Goal: Information Seeking & Learning: Learn about a topic

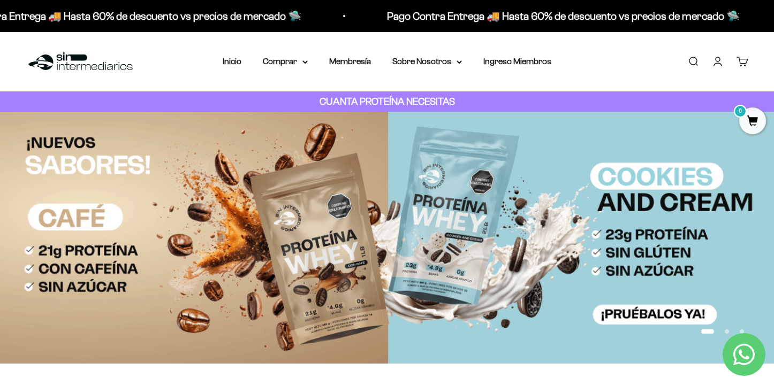
click at [466, 252] on img at bounding box center [387, 238] width 774 height 252
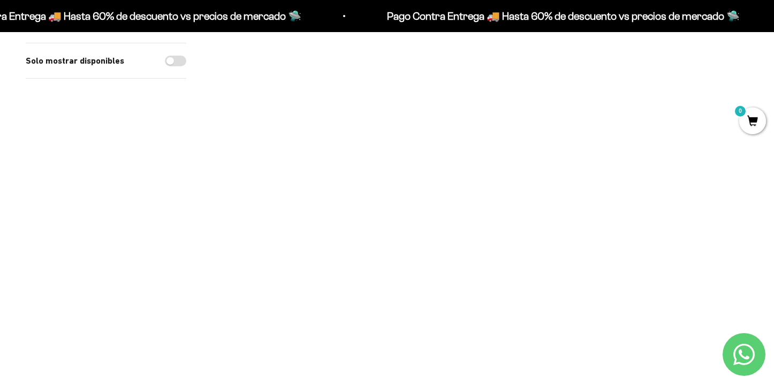
scroll to position [237, 0]
click at [645, 1] on div "Pago Contra Entrega 🚚 Hasta 60% de descuento vs precios de mercado 🛸 Pago Contr…" at bounding box center [387, 16] width 774 height 32
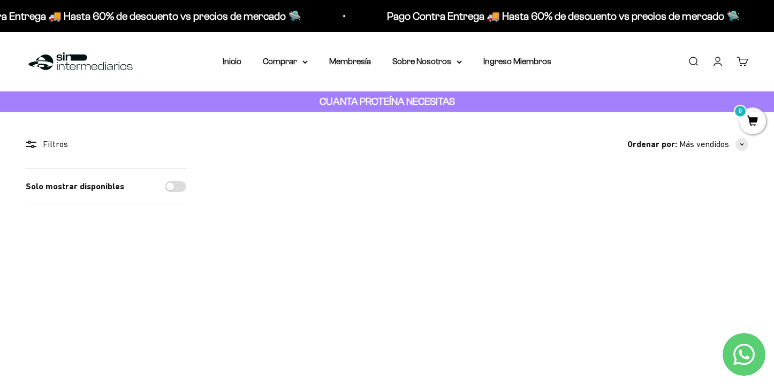
scroll to position [201, 0]
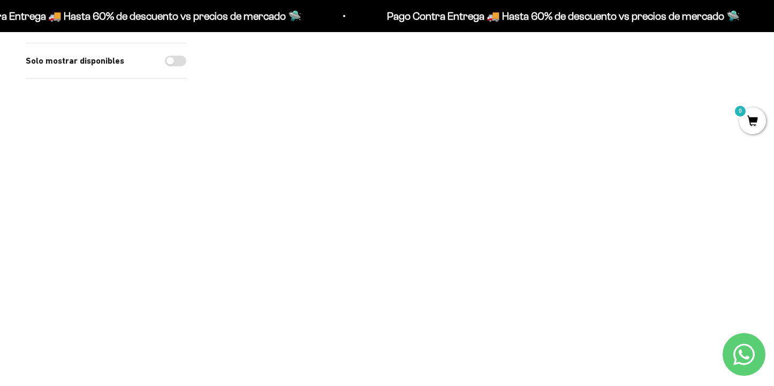
click at [358, 218] on img at bounding box center [370, 221] width 97 height 97
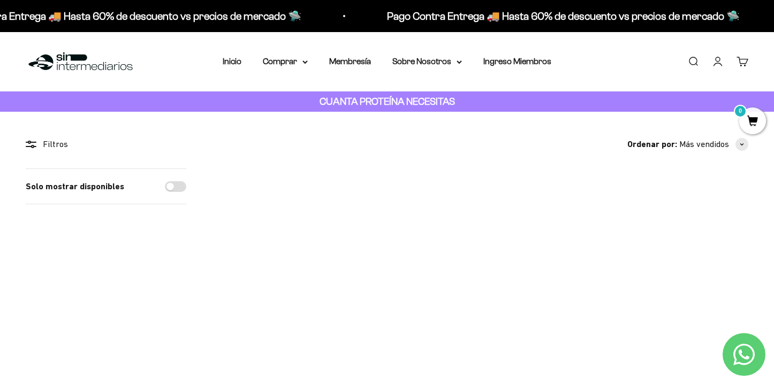
scroll to position [0, 0]
click at [444, 60] on summary "Sobre Nosotros" at bounding box center [427, 62] width 70 height 14
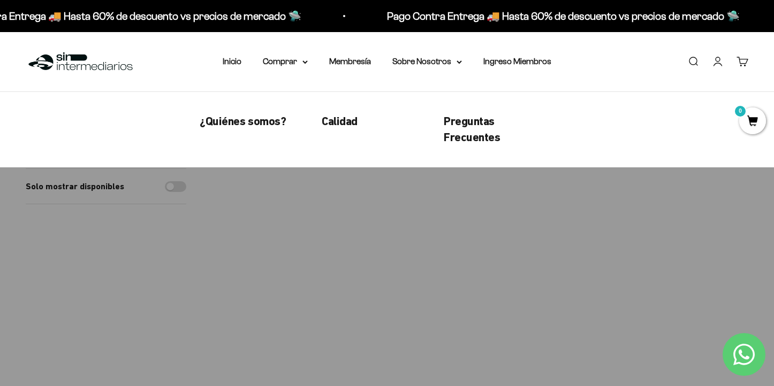
click at [255, 132] on ul "¿Quiénes somos? Calidad Preguntas Frecuentes" at bounding box center [370, 129] width 340 height 33
click at [255, 123] on span "¿Quiénes somos?" at bounding box center [243, 121] width 86 height 13
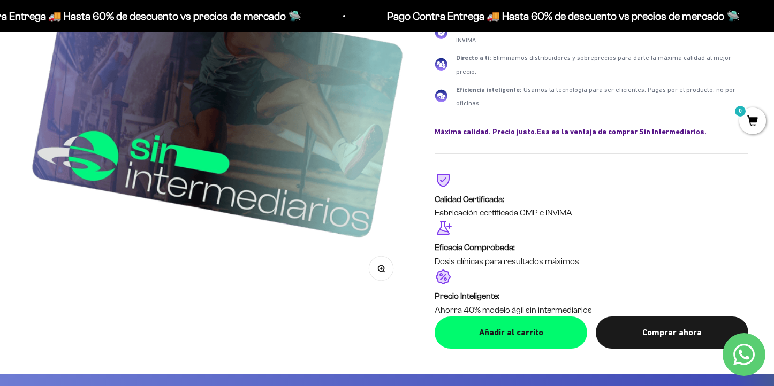
scroll to position [1654, 0]
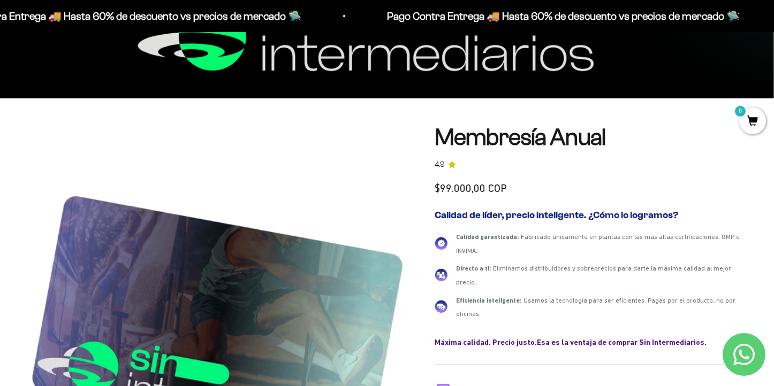
click at [524, 136] on link "Membresía Anual" at bounding box center [519, 137] width 171 height 26
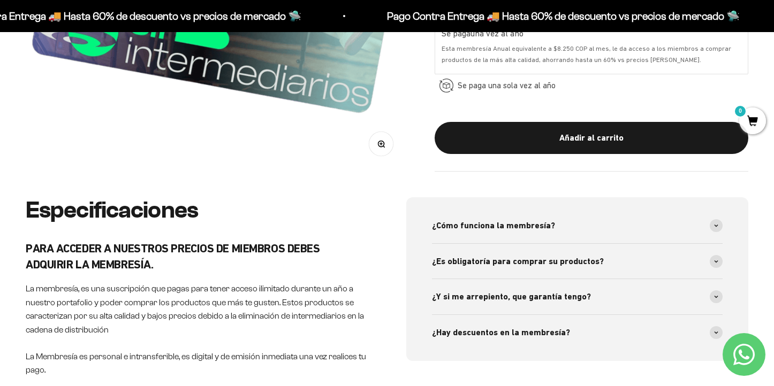
scroll to position [357, 0]
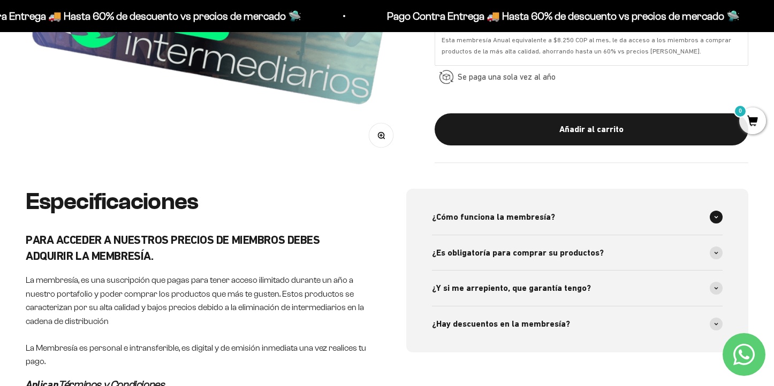
click at [515, 212] on span "¿Cómo funciona la membresía?" at bounding box center [493, 217] width 123 height 14
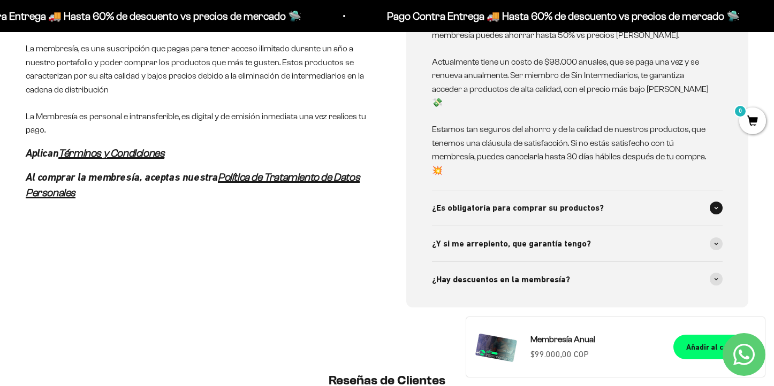
scroll to position [590, 0]
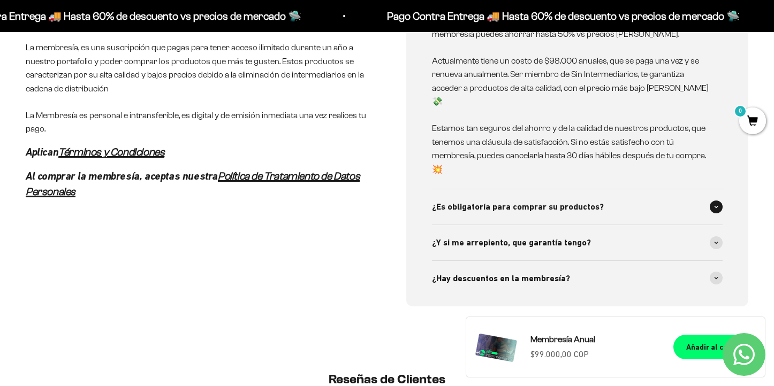
click at [580, 200] on span "¿Es obligatoría para comprar su productos?" at bounding box center [518, 207] width 172 height 14
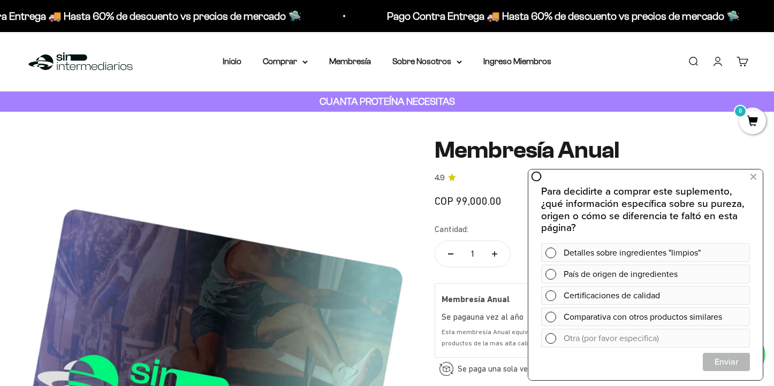
scroll to position [0, 0]
click at [298, 59] on summary "Comprar" at bounding box center [285, 62] width 45 height 14
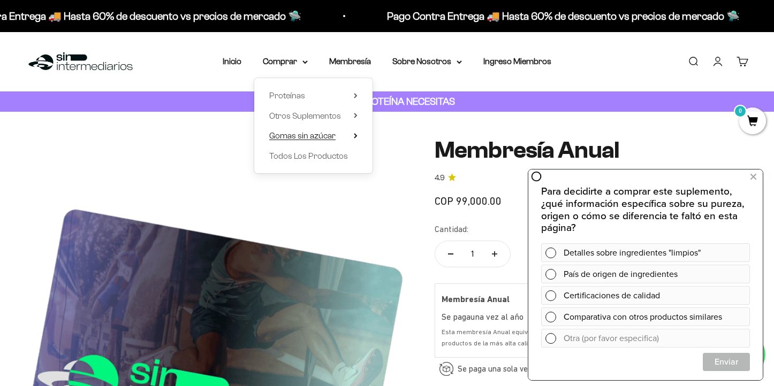
click at [348, 135] on summary "Gomas sin azúcar" at bounding box center [313, 136] width 88 height 14
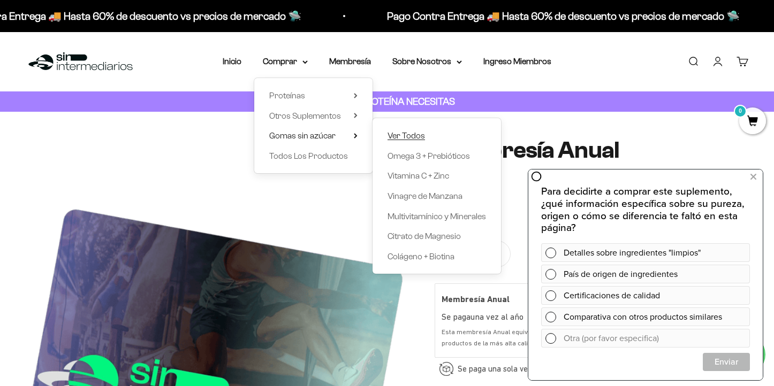
click at [409, 131] on span "Ver Todos" at bounding box center [405, 135] width 37 height 9
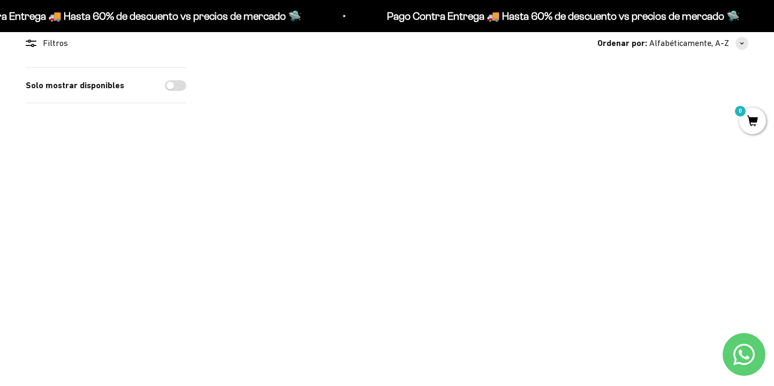
scroll to position [101, 0]
click at [476, 128] on img at bounding box center [479, 115] width 97 height 97
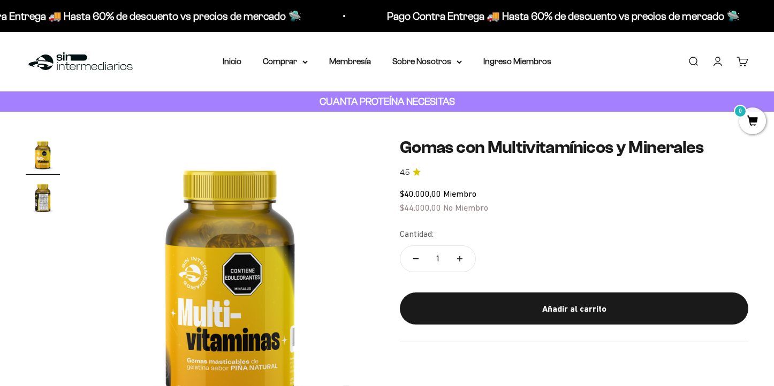
click at [41, 198] on img "Ir al artículo 2" at bounding box center [43, 197] width 34 height 34
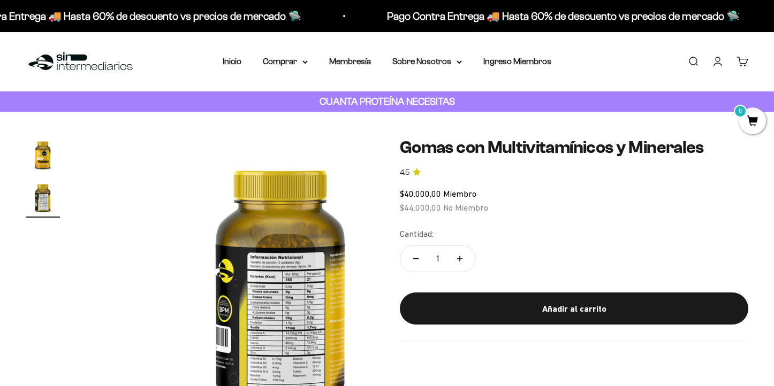
scroll to position [0, 301]
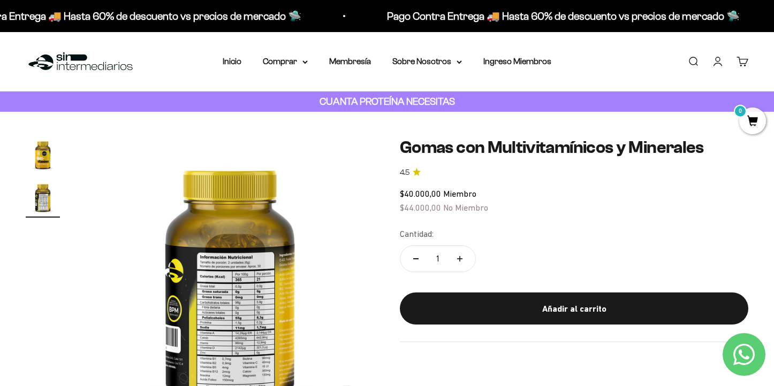
click at [209, 301] on img at bounding box center [230, 282] width 288 height 288
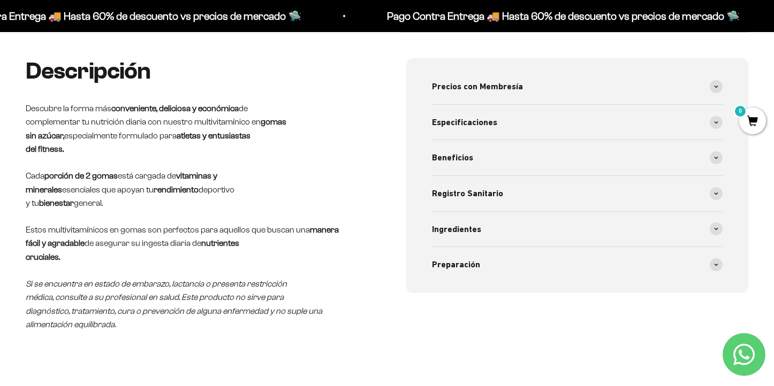
scroll to position [394, 0]
click at [529, 220] on div "Ingredientes" at bounding box center [577, 228] width 291 height 35
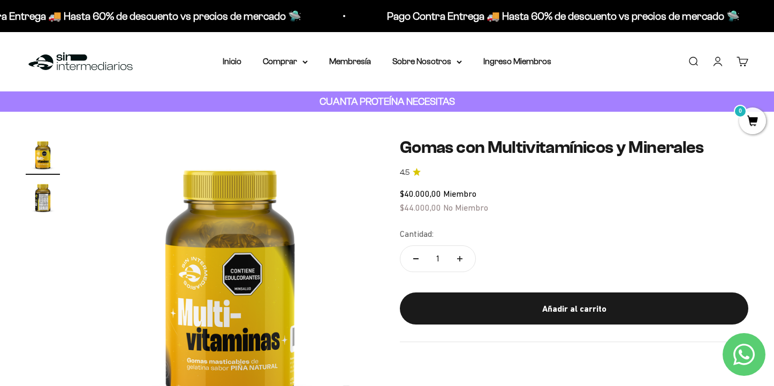
scroll to position [0, 0]
click at [356, 106] on strong "CUANTA PROTEÍNA NECESITAS" at bounding box center [386, 101] width 135 height 11
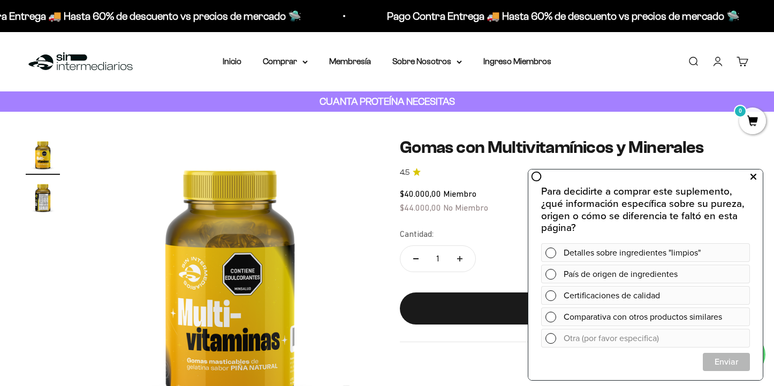
click at [757, 173] on button at bounding box center [752, 177] width 19 height 17
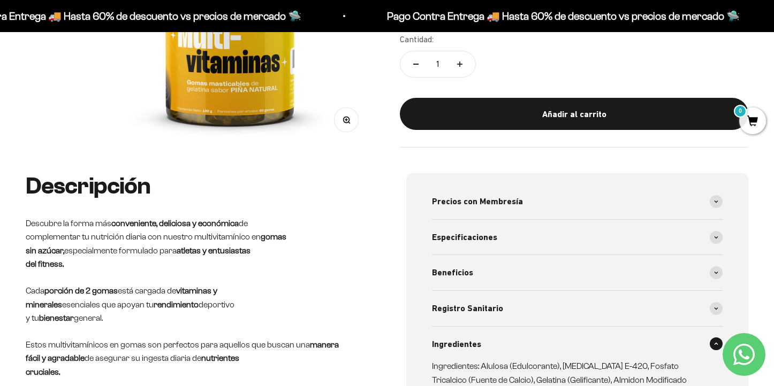
scroll to position [509, 0]
